Goal: Task Accomplishment & Management: Manage account settings

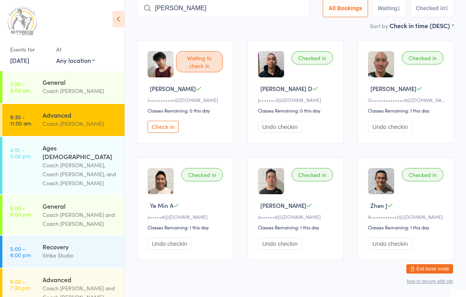
click at [447, 264] on button "Exit kiosk mode" at bounding box center [430, 268] width 47 height 9
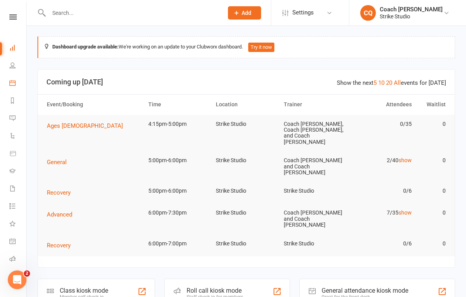
click at [11, 86] on link "Calendar" at bounding box center [18, 84] width 18 height 18
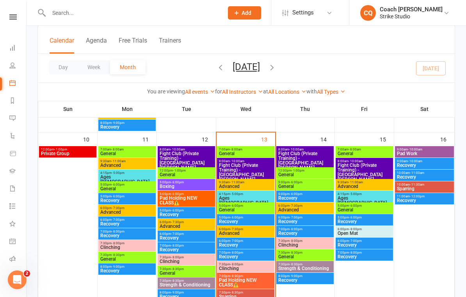
scroll to position [341, 0]
click at [264, 184] on span "Advanced" at bounding box center [246, 186] width 54 height 5
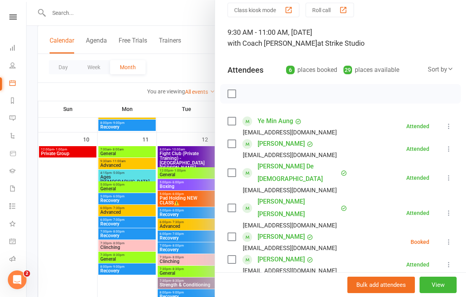
scroll to position [31, 0]
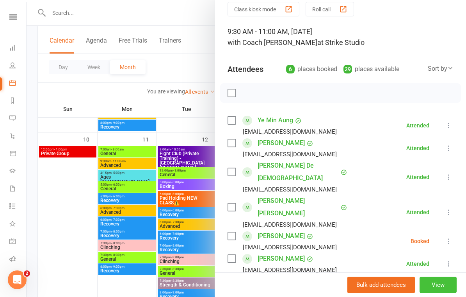
click at [455, 293] on button "View" at bounding box center [438, 284] width 37 height 16
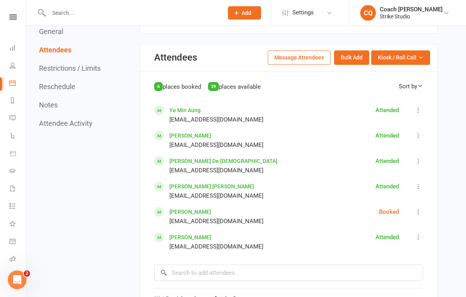
scroll to position [534, 0]
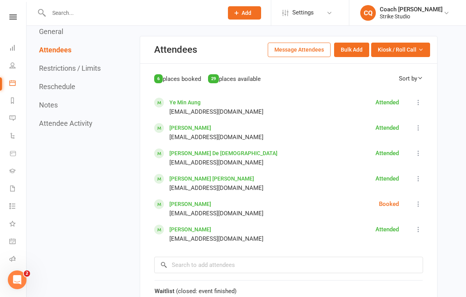
click at [418, 200] on icon at bounding box center [419, 204] width 8 height 8
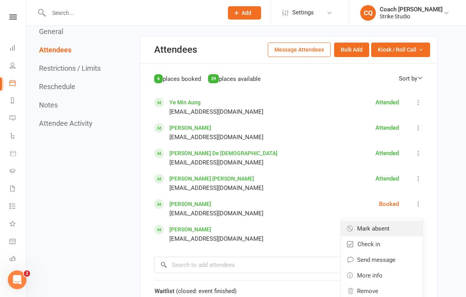
click at [410, 221] on link "Mark absent" at bounding box center [382, 229] width 82 height 16
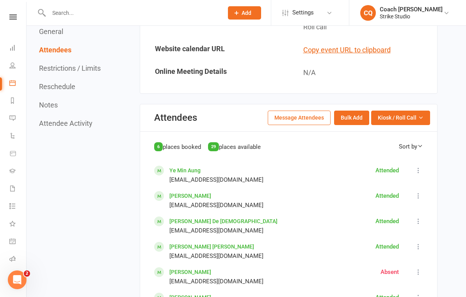
scroll to position [467, 0]
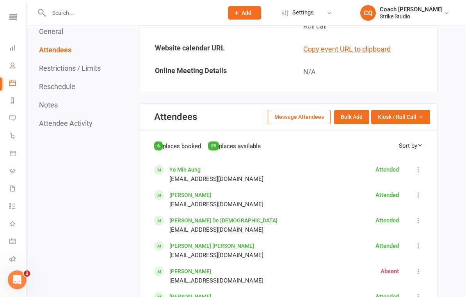
click at [20, 89] on link "Calendar" at bounding box center [18, 84] width 18 height 18
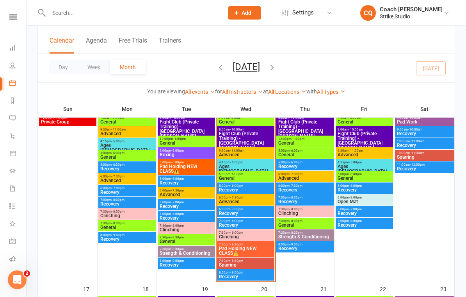
scroll to position [373, 0]
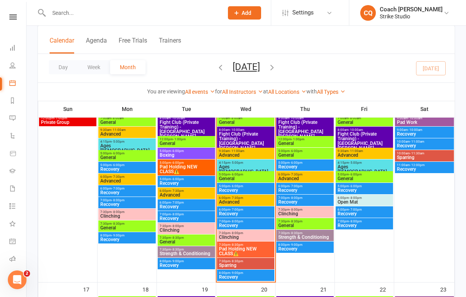
click at [223, 161] on span "4:15pm - 5:00pm" at bounding box center [246, 163] width 54 height 4
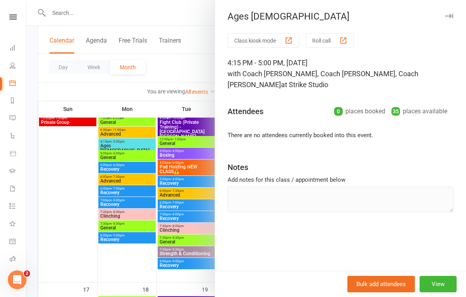
click at [178, 138] on div at bounding box center [247, 148] width 440 height 297
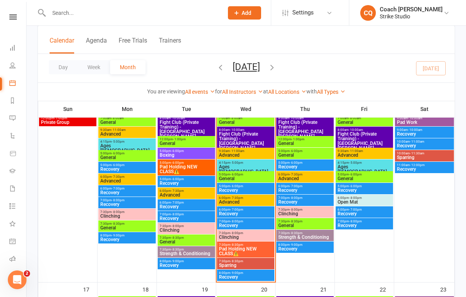
click at [226, 179] on span "General" at bounding box center [246, 178] width 54 height 5
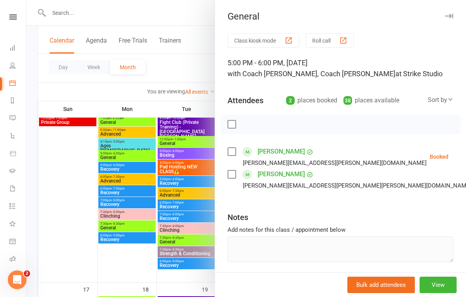
click at [153, 130] on div at bounding box center [247, 148] width 440 height 297
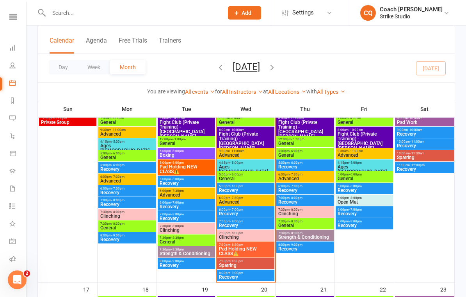
click at [264, 202] on span "Advanced" at bounding box center [246, 202] width 54 height 5
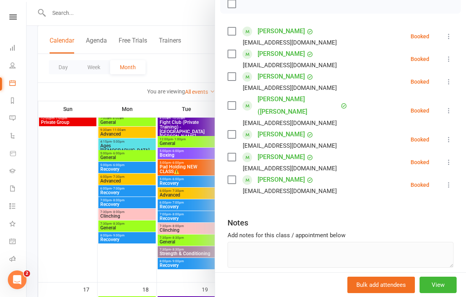
scroll to position [119, 0]
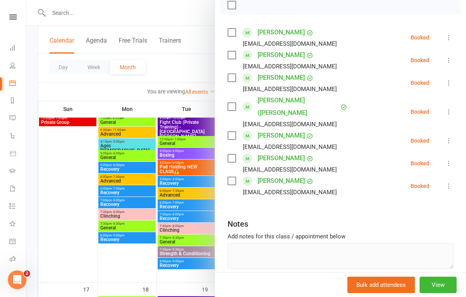
click at [72, 155] on div at bounding box center [247, 148] width 440 height 297
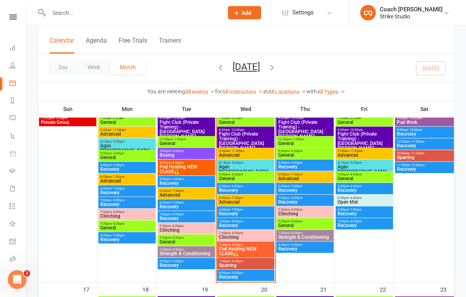
scroll to position [373, 0]
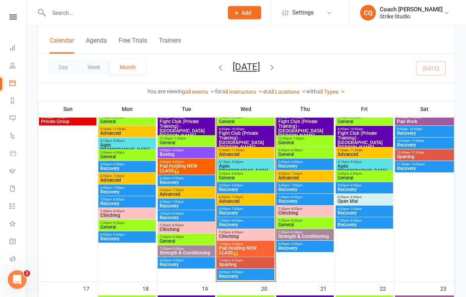
click at [254, 246] on span "Pad Holding NEW CLASS⚠️" at bounding box center [246, 250] width 54 height 9
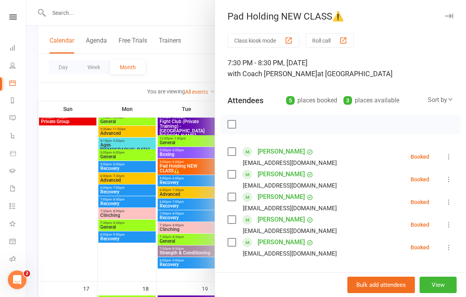
click at [58, 182] on div at bounding box center [247, 148] width 440 height 297
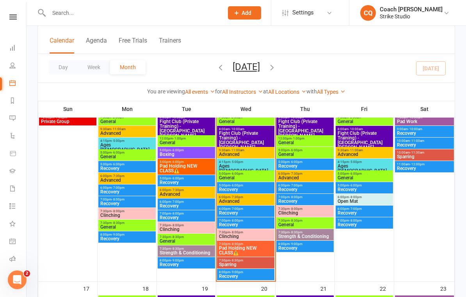
click at [267, 263] on span "Sparring" at bounding box center [246, 264] width 54 height 5
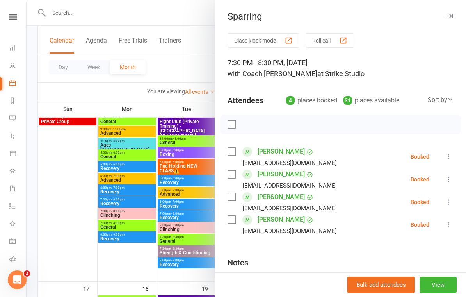
click at [58, 182] on div at bounding box center [247, 148] width 440 height 297
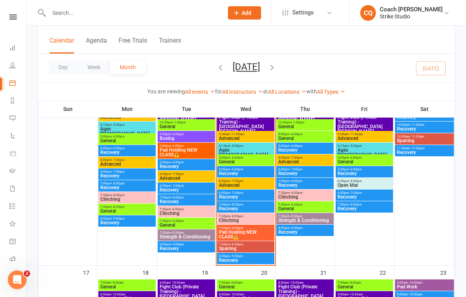
scroll to position [360, 0]
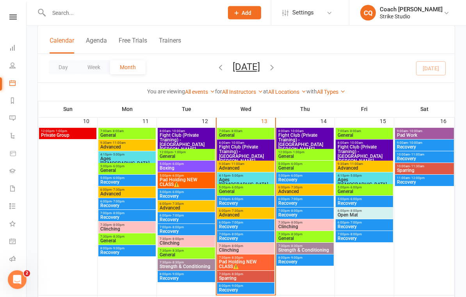
click at [263, 263] on span "Pad Holding NEW CLASS⚠️" at bounding box center [246, 264] width 54 height 9
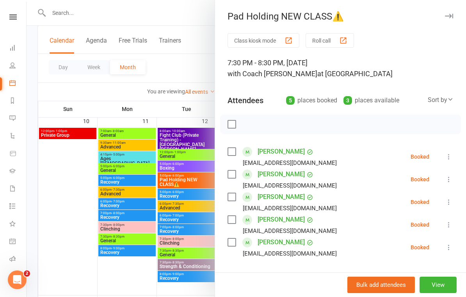
click at [65, 179] on div at bounding box center [247, 148] width 440 height 297
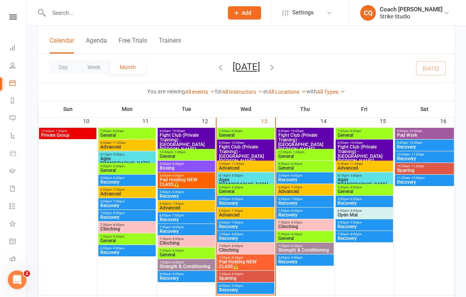
click at [253, 274] on span "7:30pm - 8:30pm" at bounding box center [246, 274] width 54 height 4
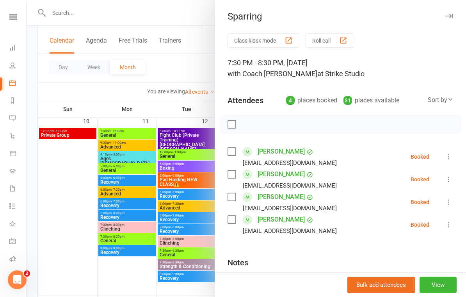
click at [59, 173] on div at bounding box center [247, 148] width 440 height 297
